Goal: Use online tool/utility: Utilize a website feature to perform a specific function

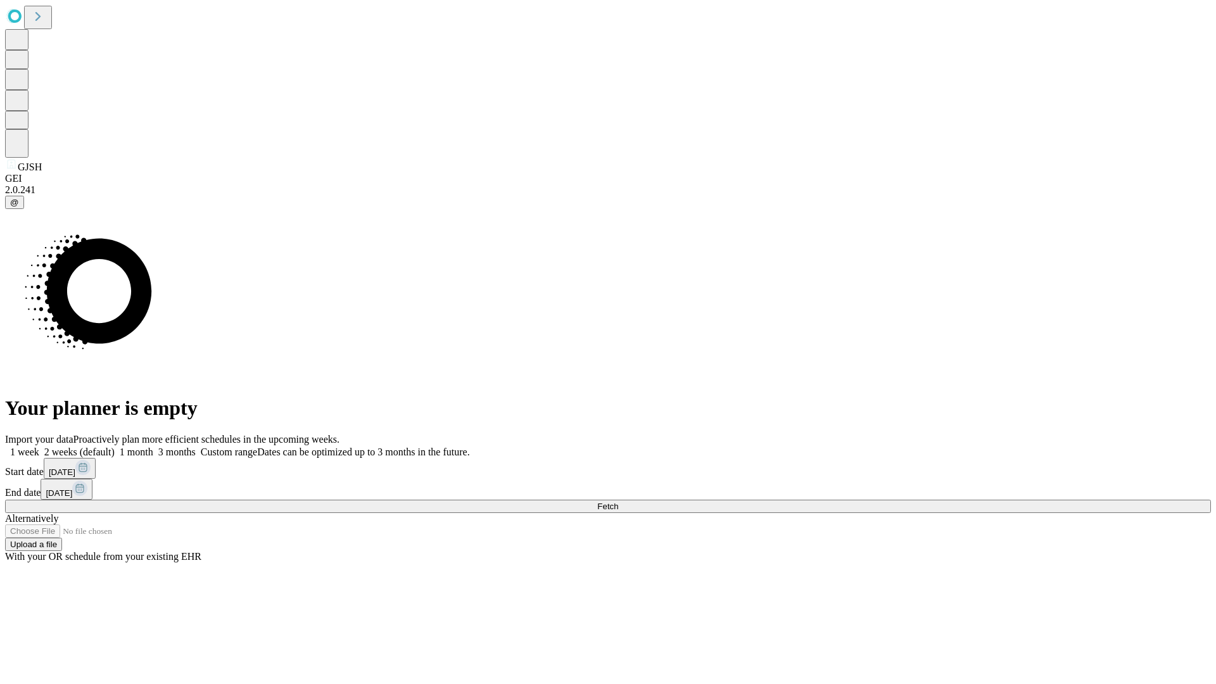
click at [153, 447] on label "1 month" at bounding box center [134, 452] width 39 height 11
click at [618, 502] on span "Fetch" at bounding box center [607, 507] width 21 height 10
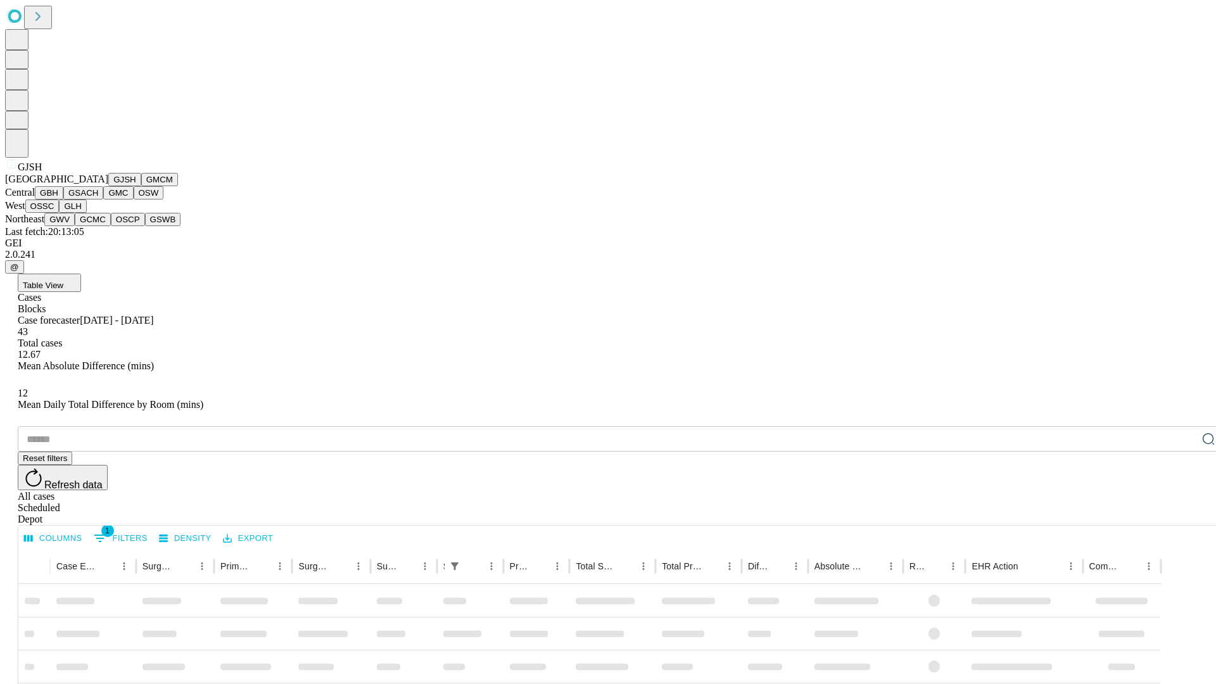
click at [141, 186] on button "GMCM" at bounding box center [159, 179] width 37 height 13
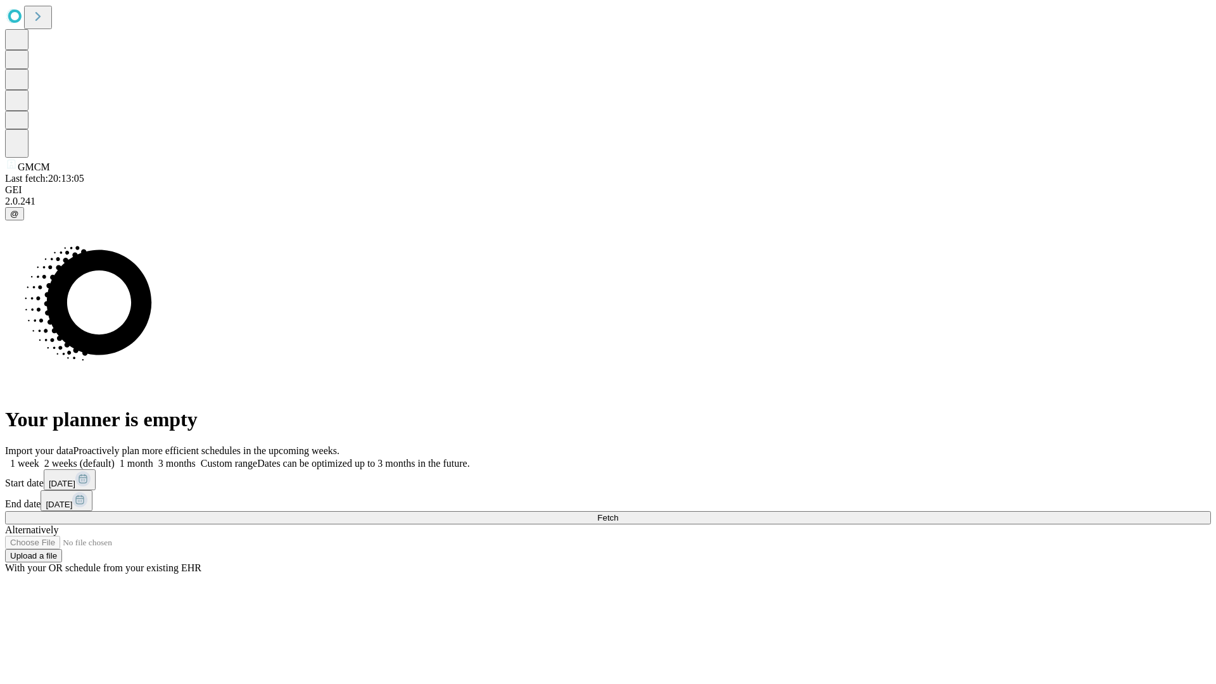
click at [153, 458] on label "1 month" at bounding box center [134, 463] width 39 height 11
click at [618, 513] on span "Fetch" at bounding box center [607, 518] width 21 height 10
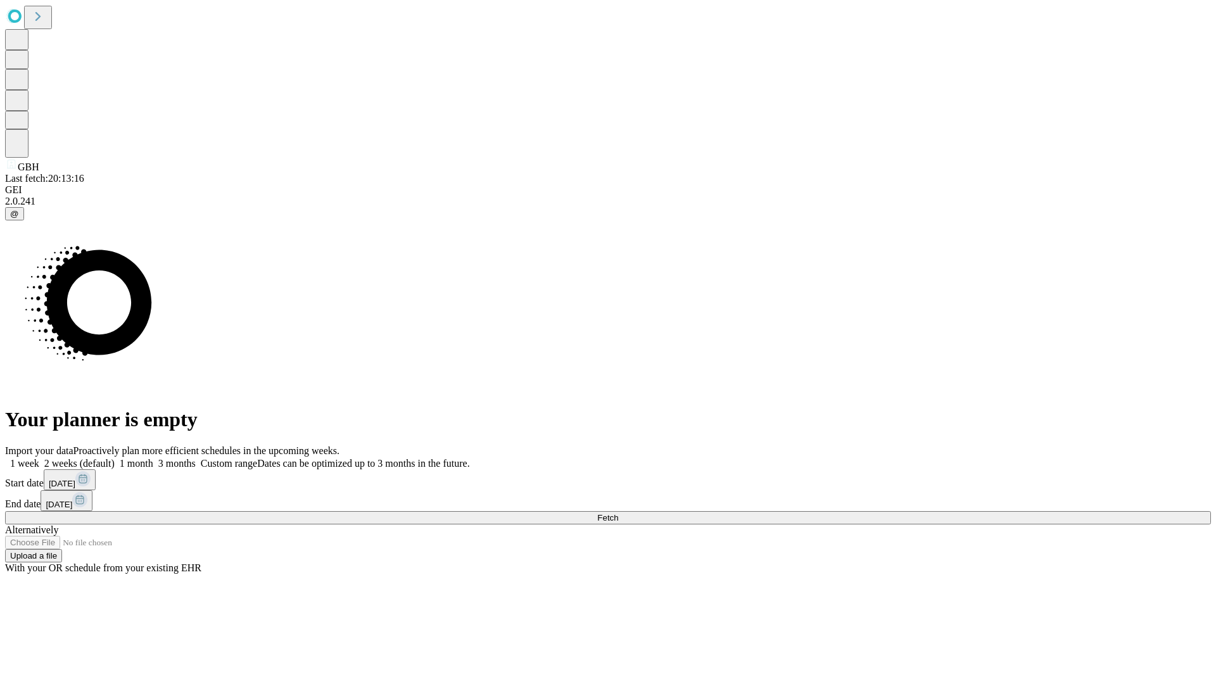
click at [153, 458] on label "1 month" at bounding box center [134, 463] width 39 height 11
click at [618, 513] on span "Fetch" at bounding box center [607, 518] width 21 height 10
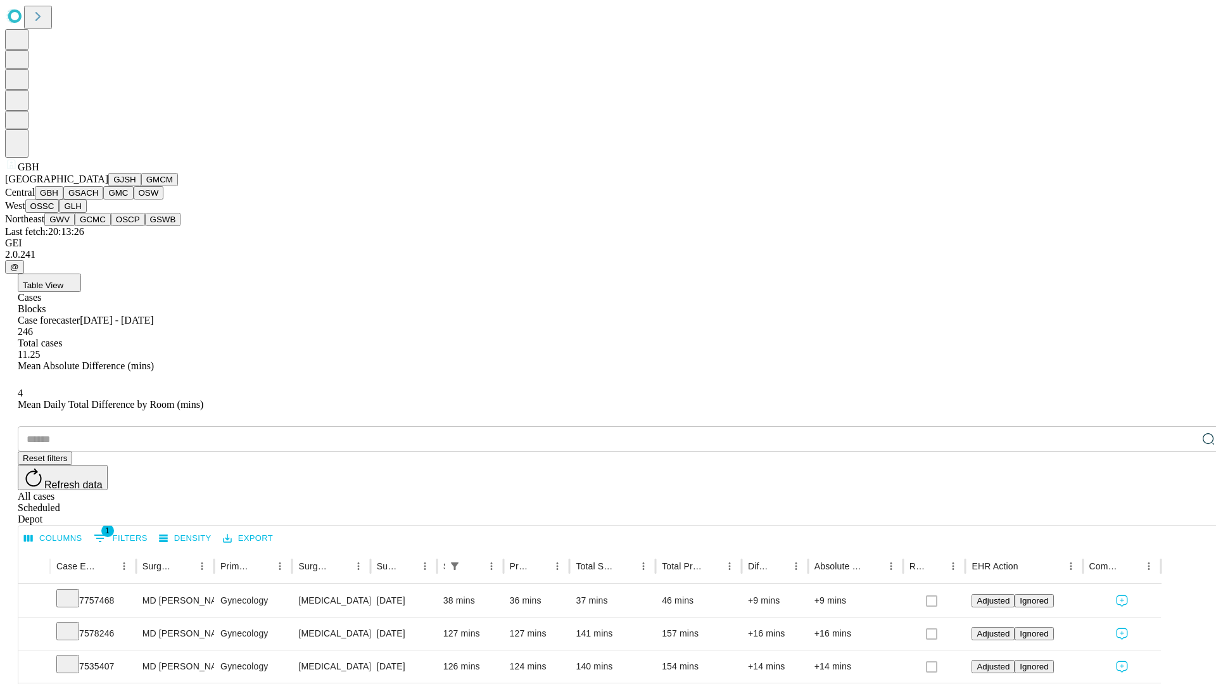
click at [98, 200] on button "GSACH" at bounding box center [83, 192] width 40 height 13
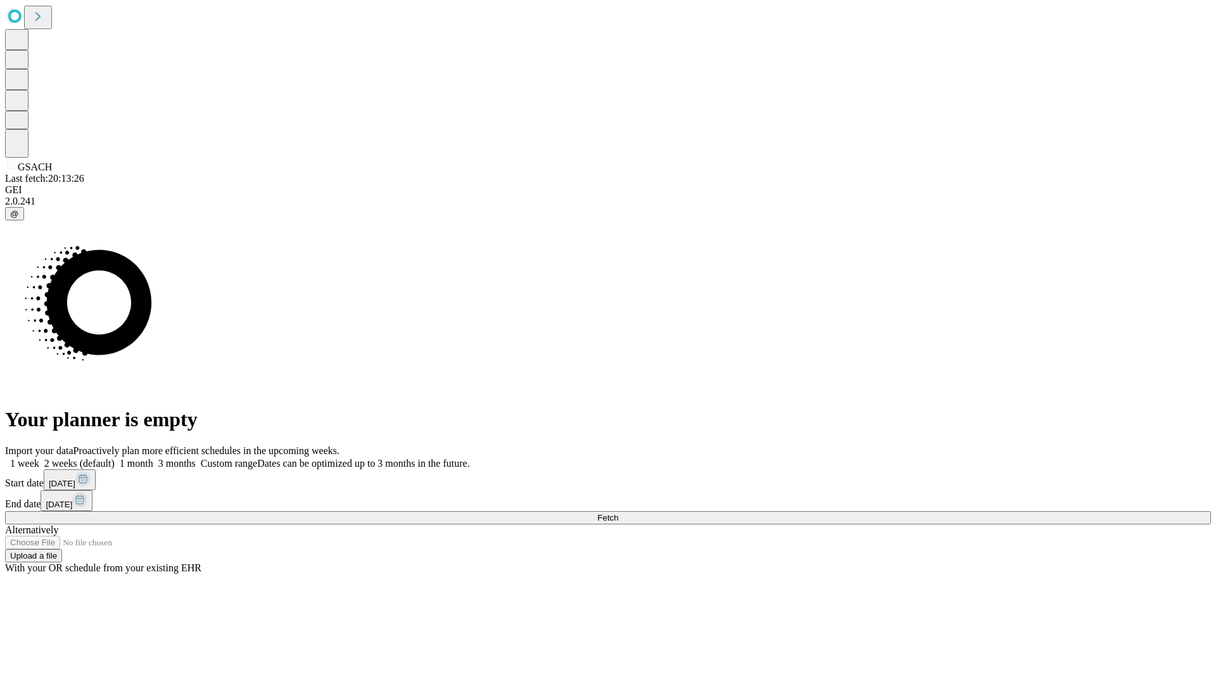
click at [153, 458] on label "1 month" at bounding box center [134, 463] width 39 height 11
click at [618, 513] on span "Fetch" at bounding box center [607, 518] width 21 height 10
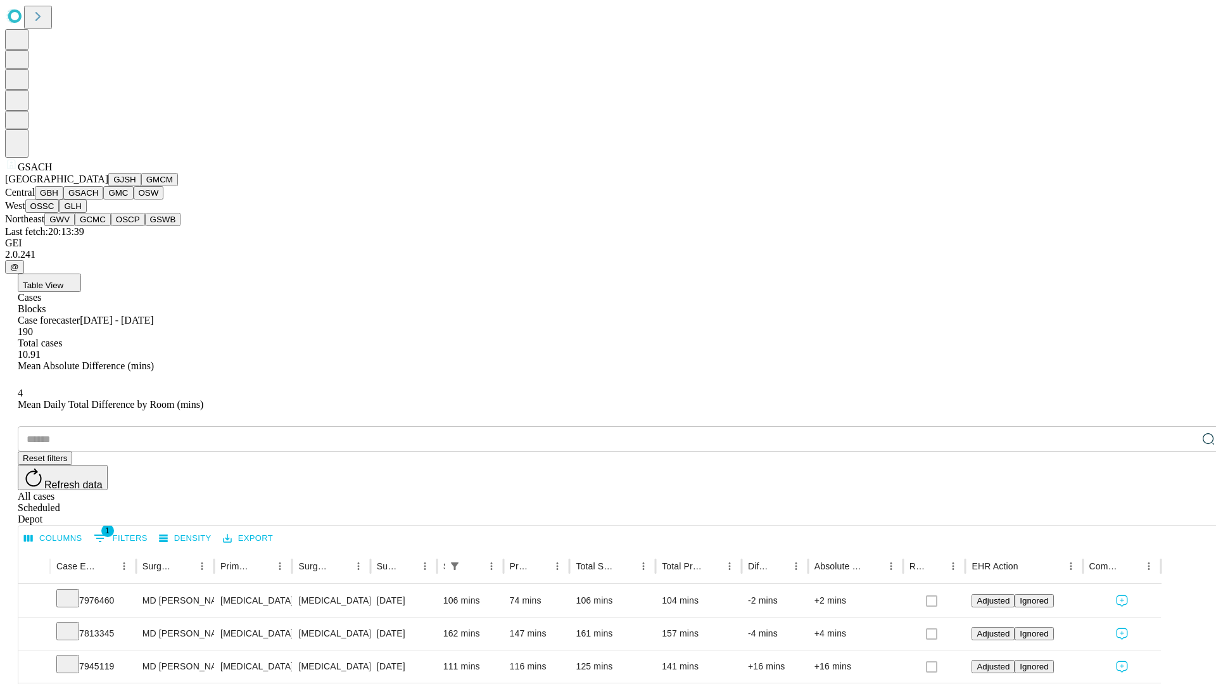
click at [103, 200] on button "GMC" at bounding box center [118, 192] width 30 height 13
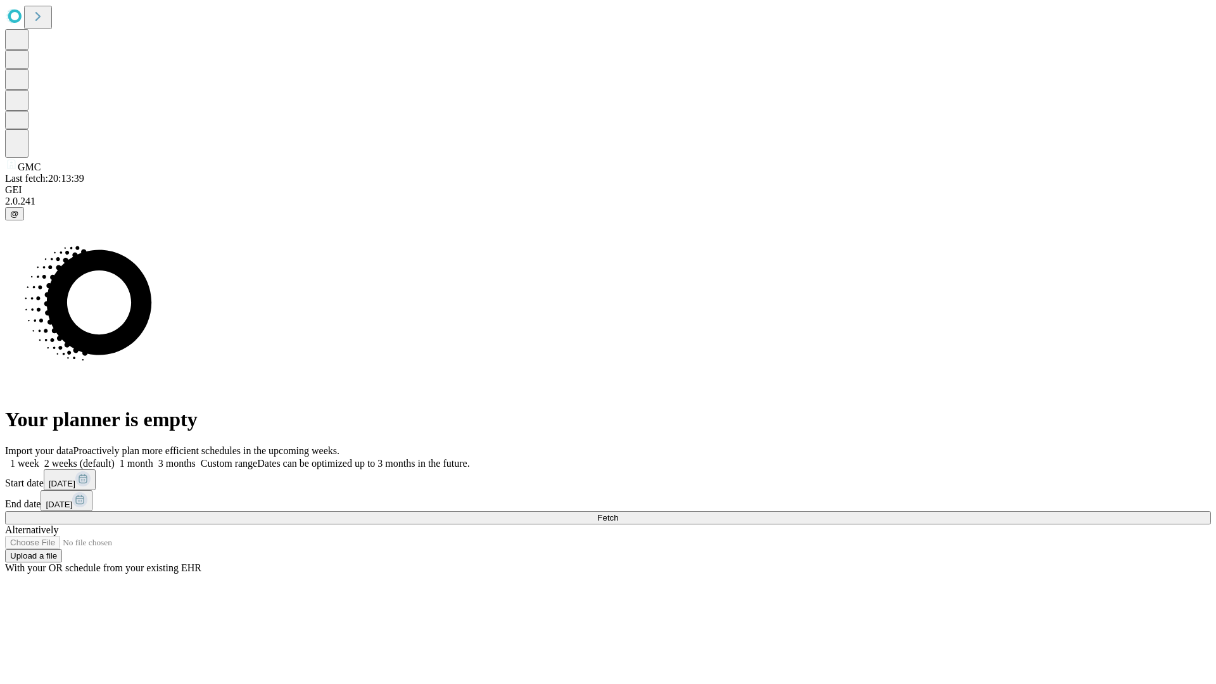
click at [153, 458] on label "1 month" at bounding box center [134, 463] width 39 height 11
click at [618, 513] on span "Fetch" at bounding box center [607, 518] width 21 height 10
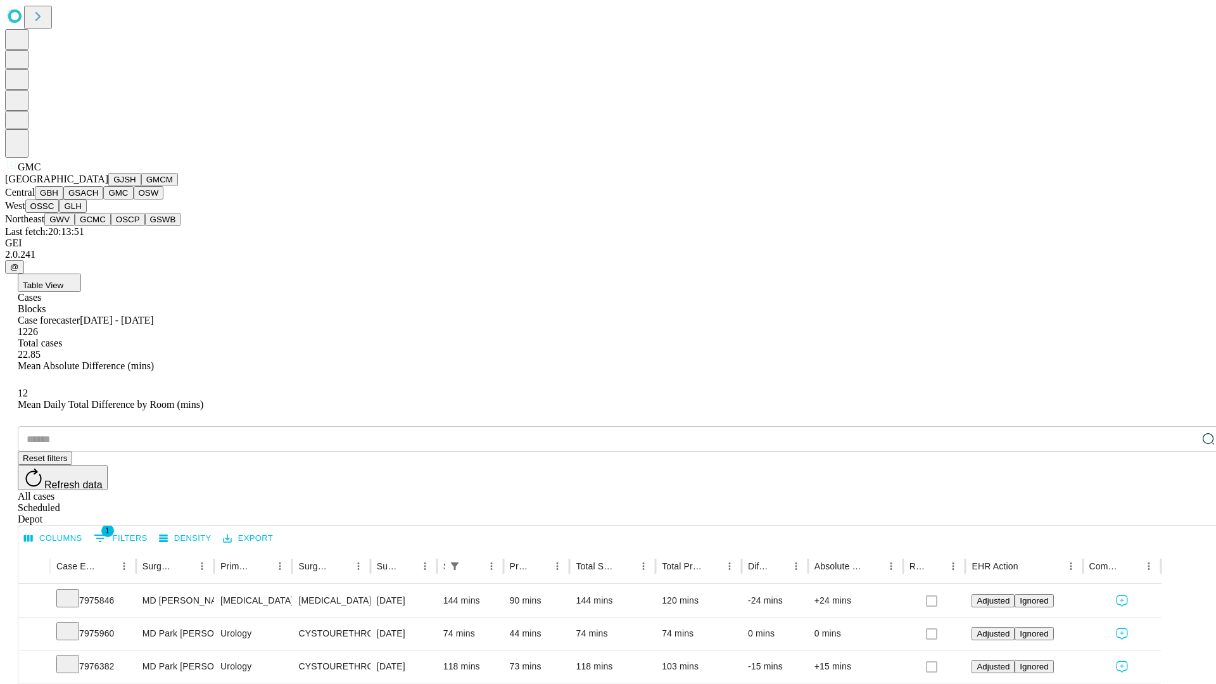
click at [134, 200] on button "OSW" at bounding box center [149, 192] width 30 height 13
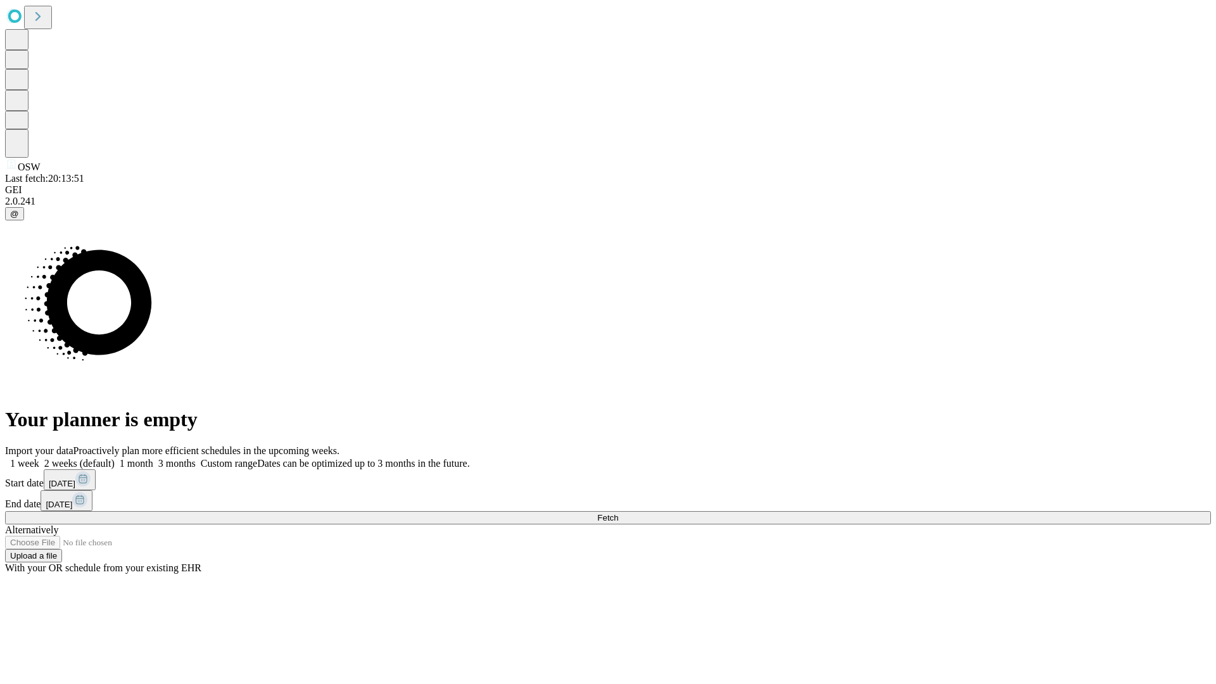
click at [153, 458] on label "1 month" at bounding box center [134, 463] width 39 height 11
click at [618, 513] on span "Fetch" at bounding box center [607, 518] width 21 height 10
click at [153, 458] on label "1 month" at bounding box center [134, 463] width 39 height 11
click at [618, 513] on span "Fetch" at bounding box center [607, 518] width 21 height 10
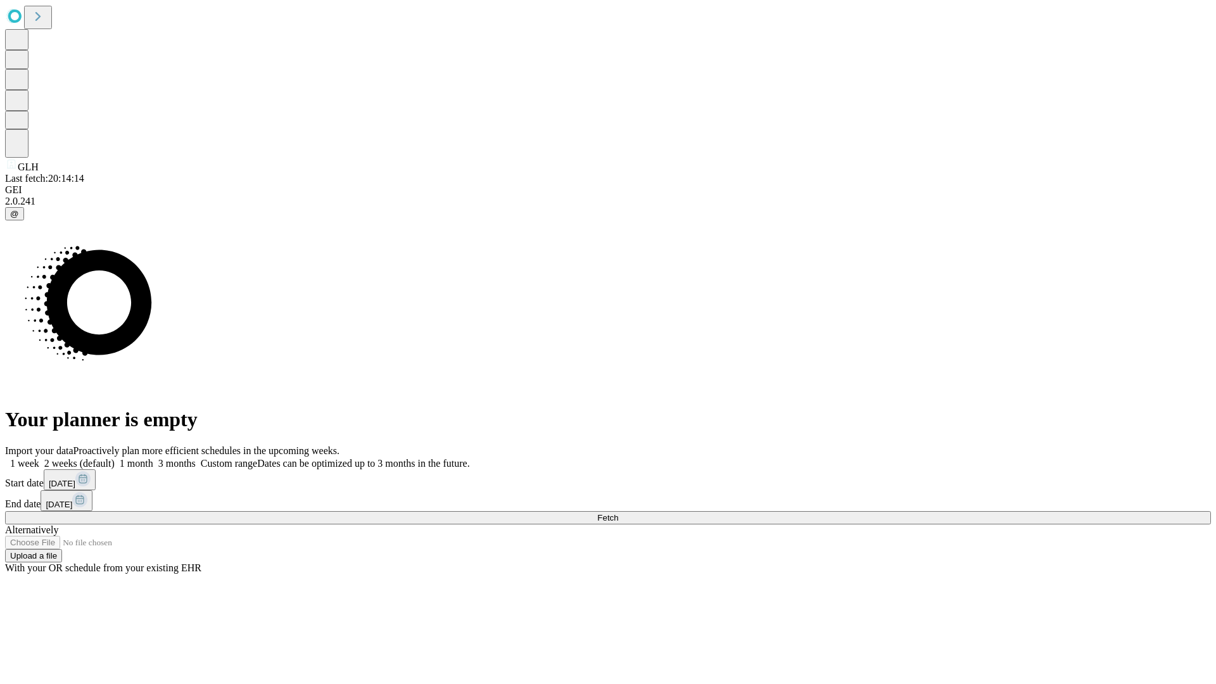
click at [153, 458] on label "1 month" at bounding box center [134, 463] width 39 height 11
click at [618, 513] on span "Fetch" at bounding box center [607, 518] width 21 height 10
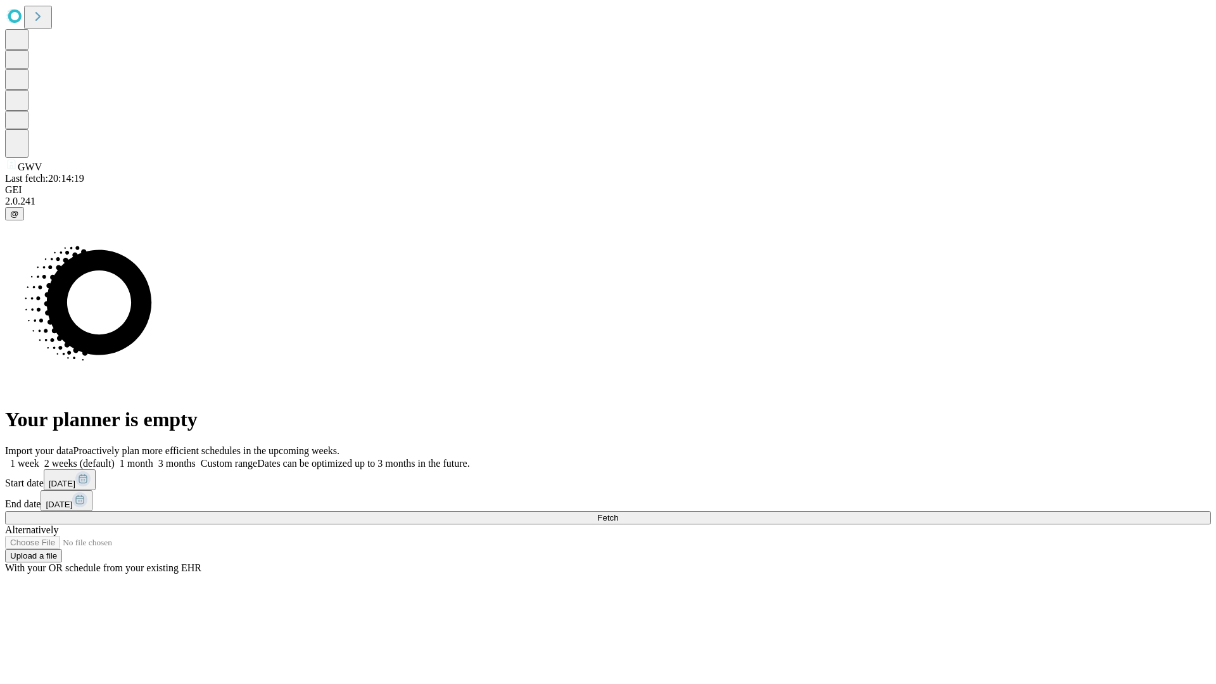
click at [153, 458] on label "1 month" at bounding box center [134, 463] width 39 height 11
click at [618, 513] on span "Fetch" at bounding box center [607, 518] width 21 height 10
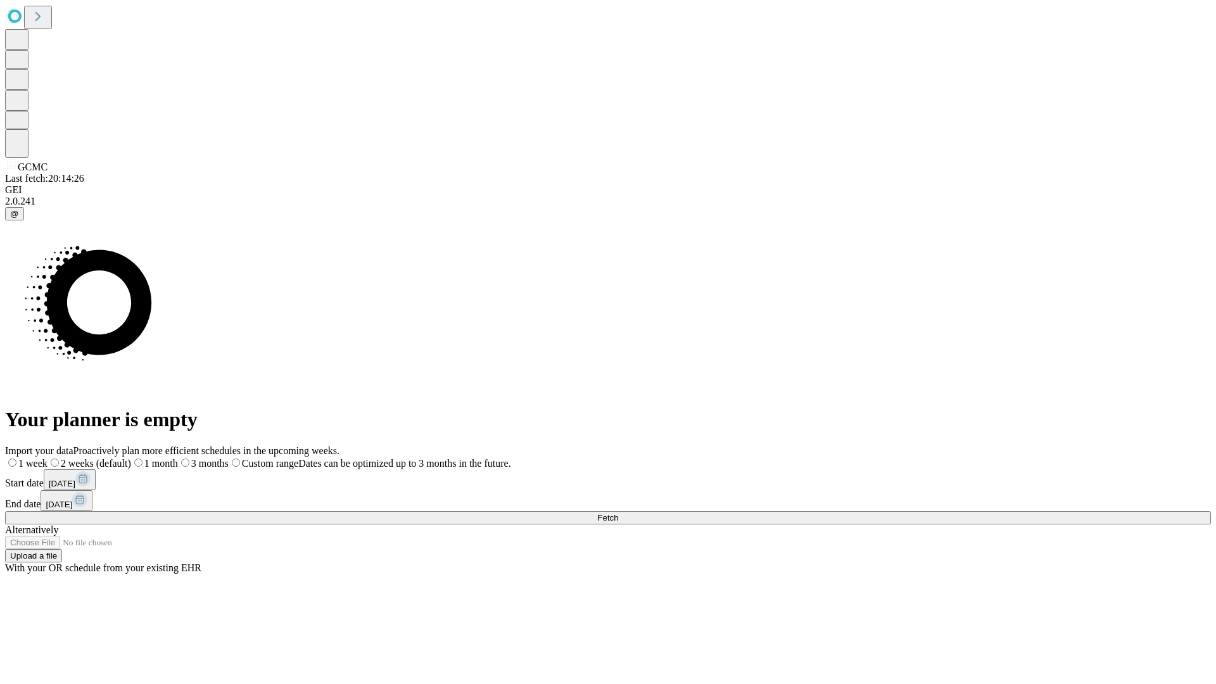
click at [178, 458] on label "1 month" at bounding box center [154, 463] width 47 height 11
click at [618, 513] on span "Fetch" at bounding box center [607, 518] width 21 height 10
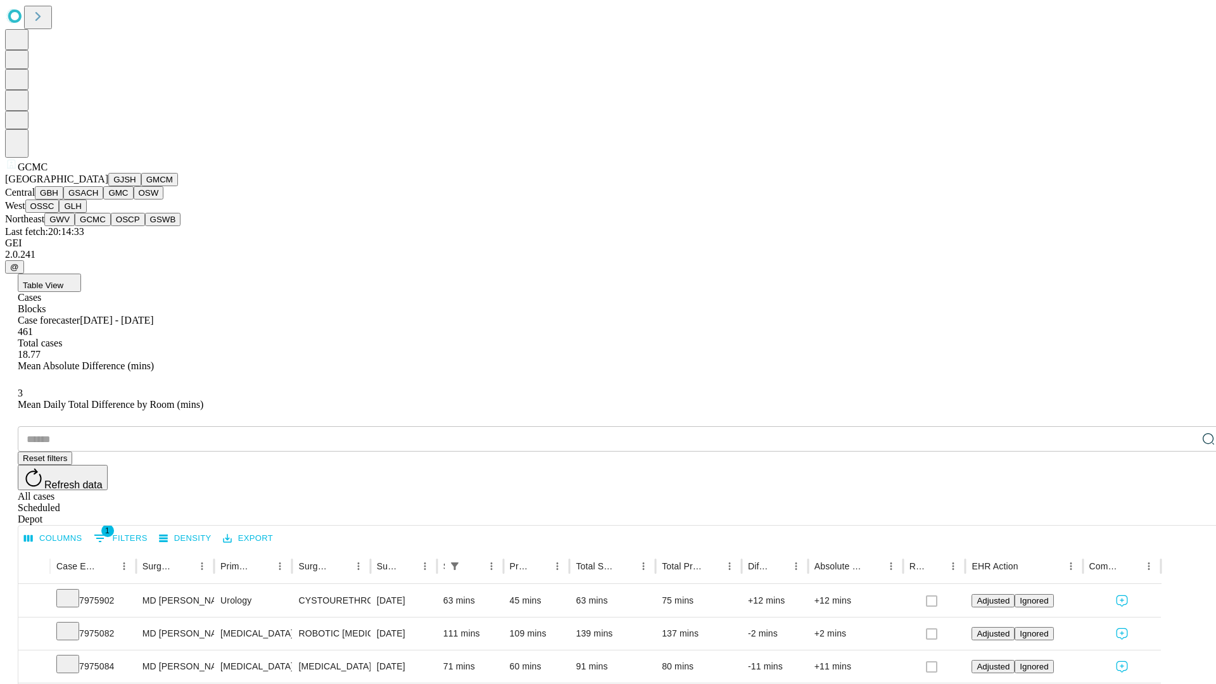
click at [111, 226] on button "OSCP" at bounding box center [128, 219] width 34 height 13
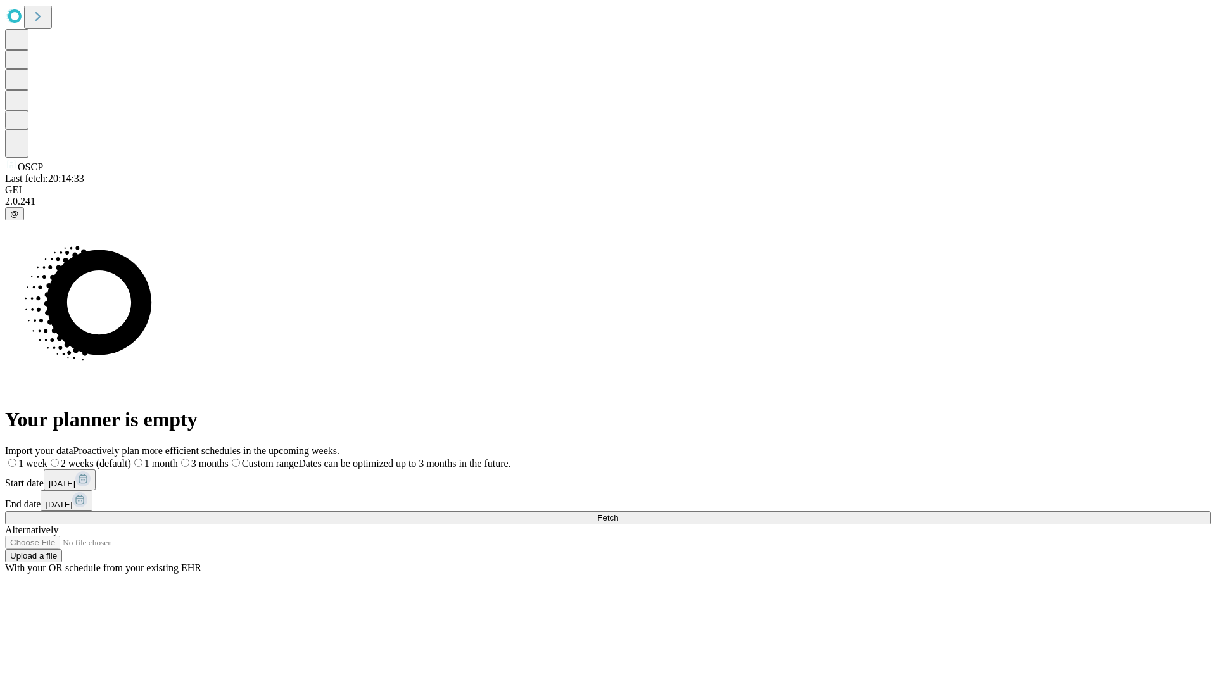
click at [178, 458] on label "1 month" at bounding box center [154, 463] width 47 height 11
click at [618, 513] on span "Fetch" at bounding box center [607, 518] width 21 height 10
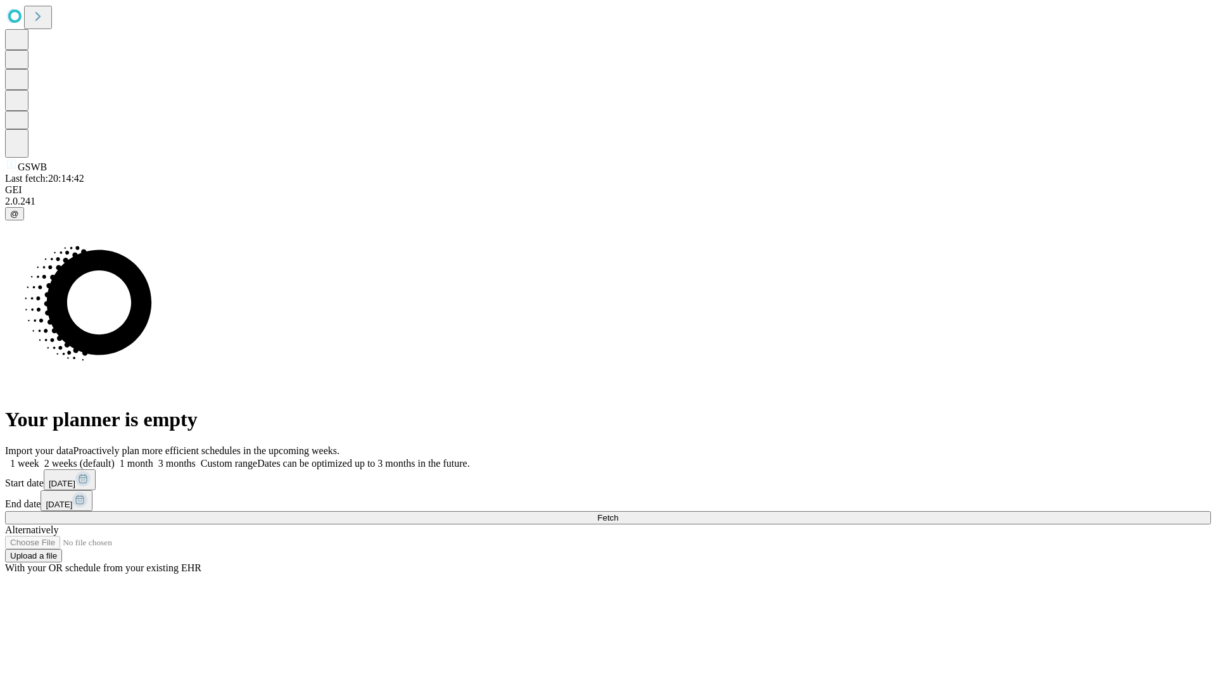
click at [153, 458] on label "1 month" at bounding box center [134, 463] width 39 height 11
click at [618, 513] on span "Fetch" at bounding box center [607, 518] width 21 height 10
